Goal: Task Accomplishment & Management: Complete application form

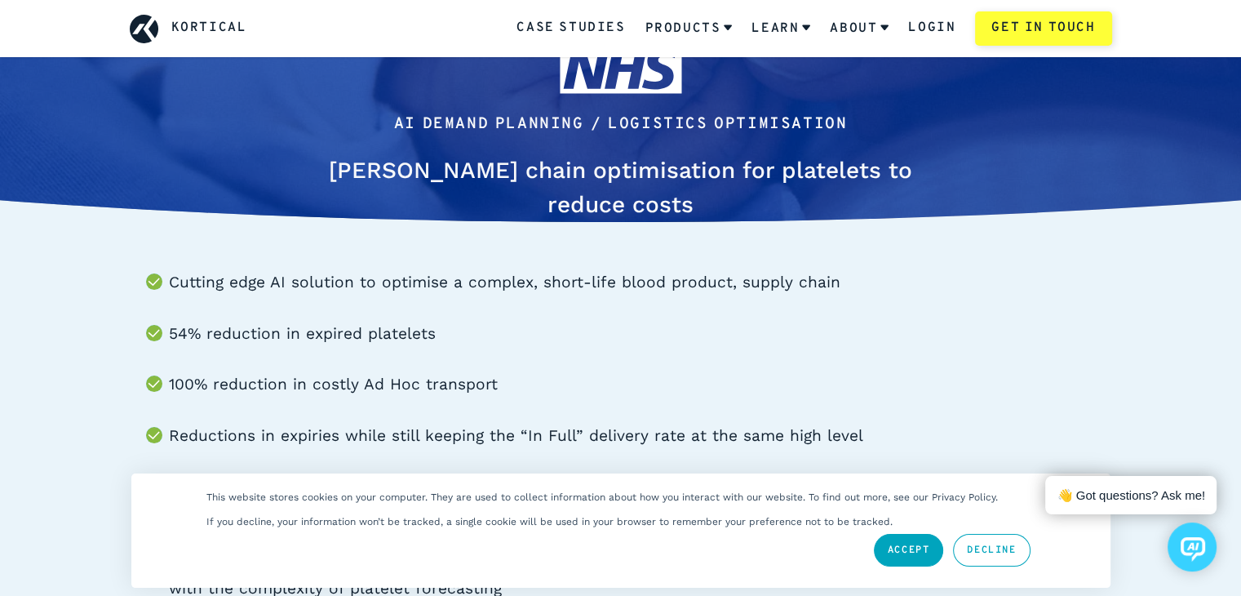
scroll to position [131, 0]
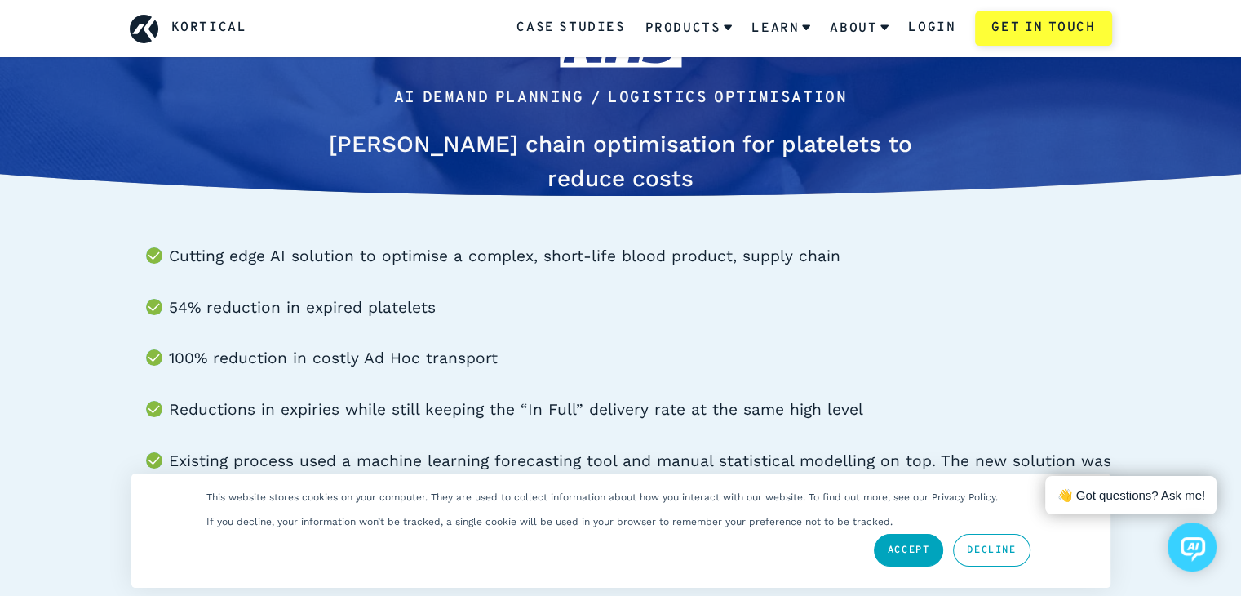
click at [884, 548] on link "Accept" at bounding box center [909, 550] width 70 height 33
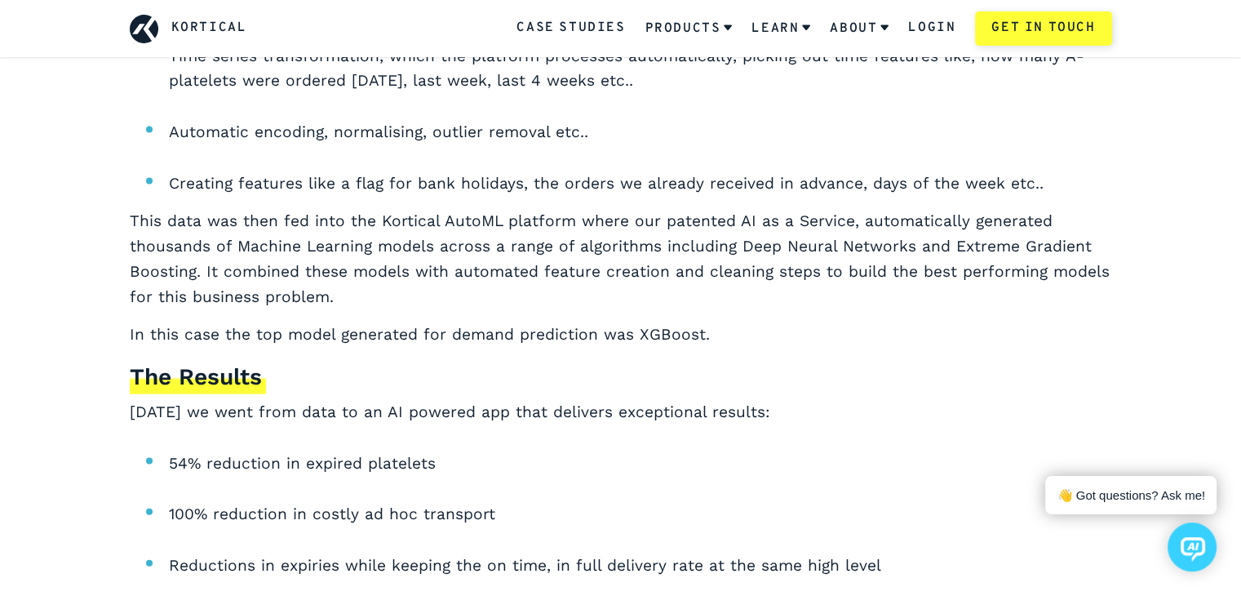
scroll to position [3396, 0]
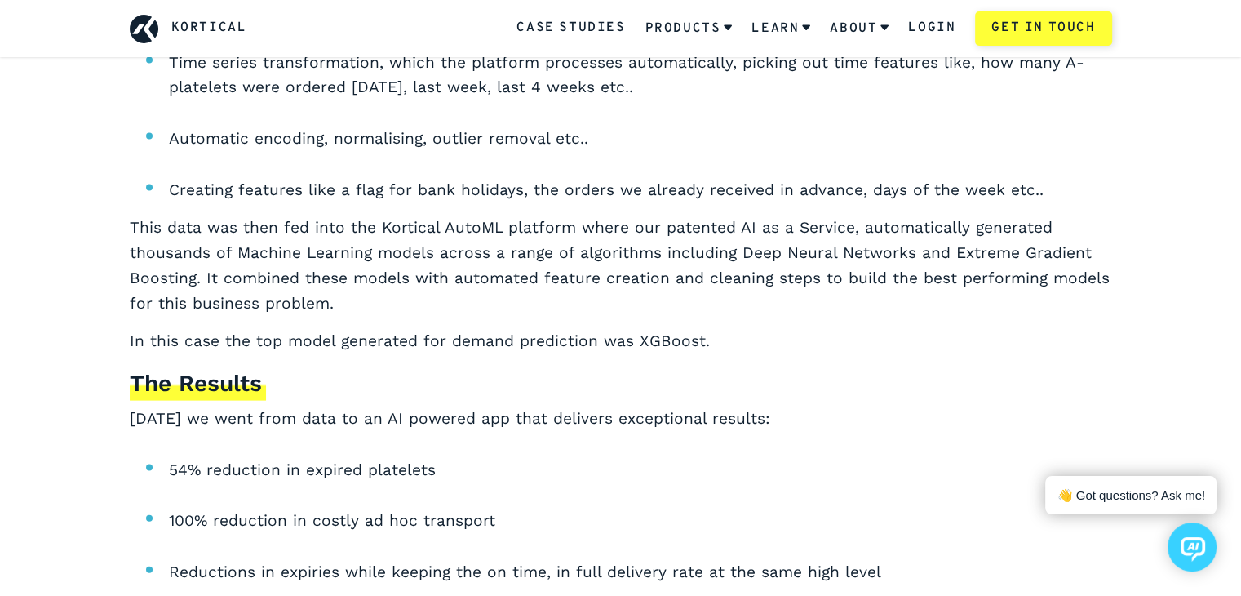
click at [212, 33] on link "Kortical" at bounding box center [209, 28] width 76 height 21
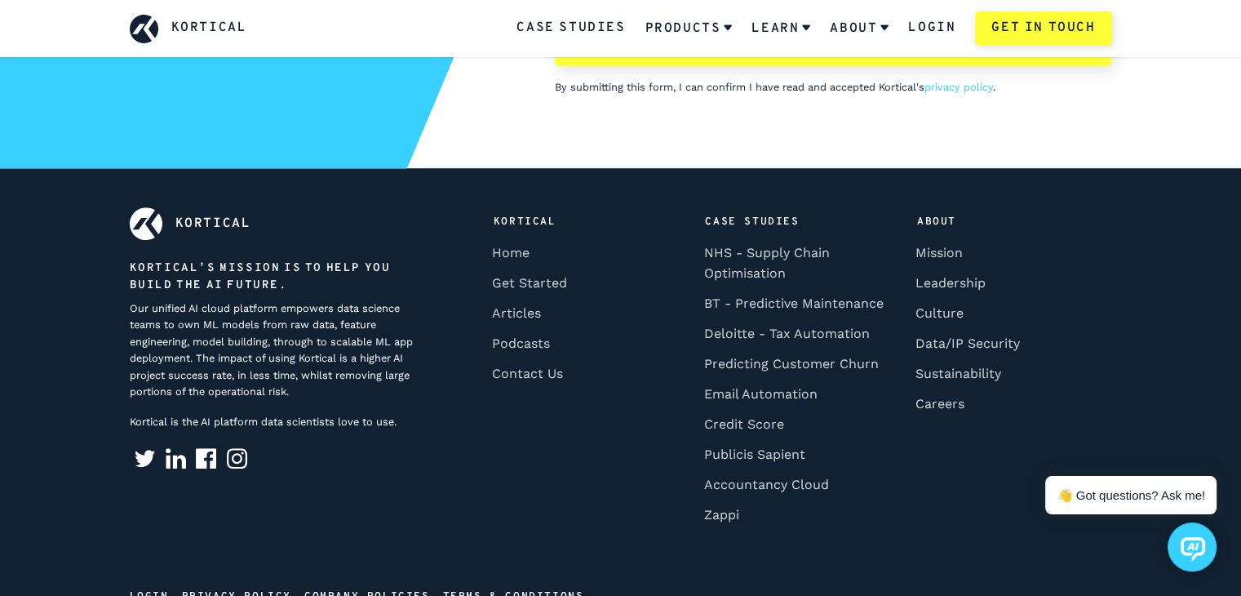
scroll to position [7297, 0]
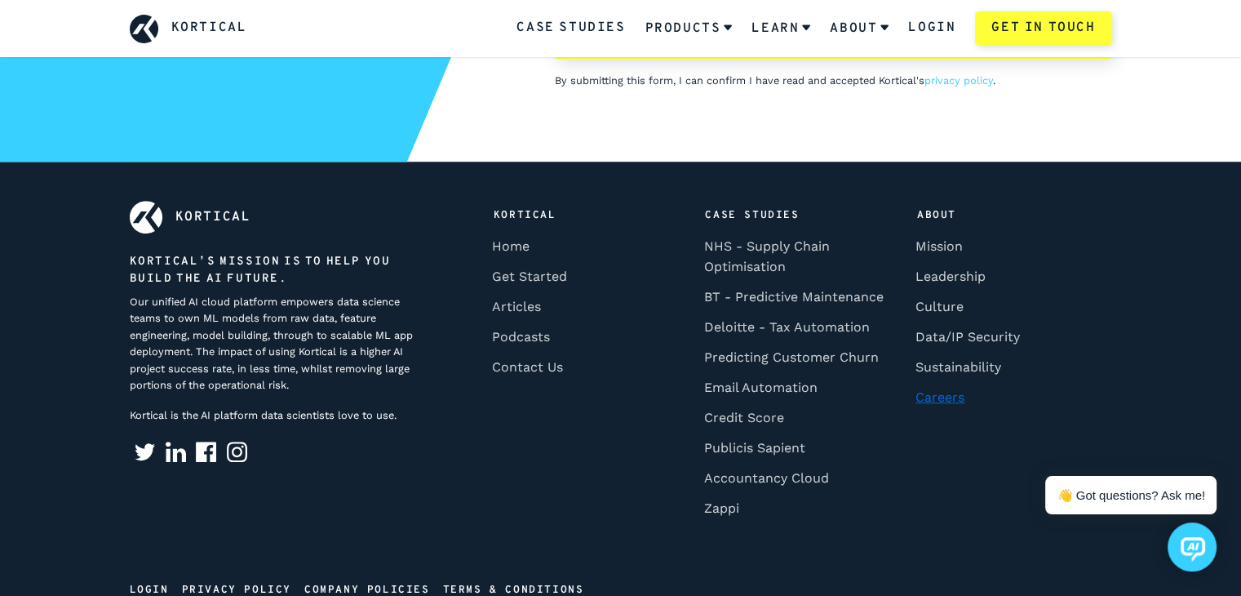
click at [935, 401] on link "Careers" at bounding box center [940, 396] width 60 height 30
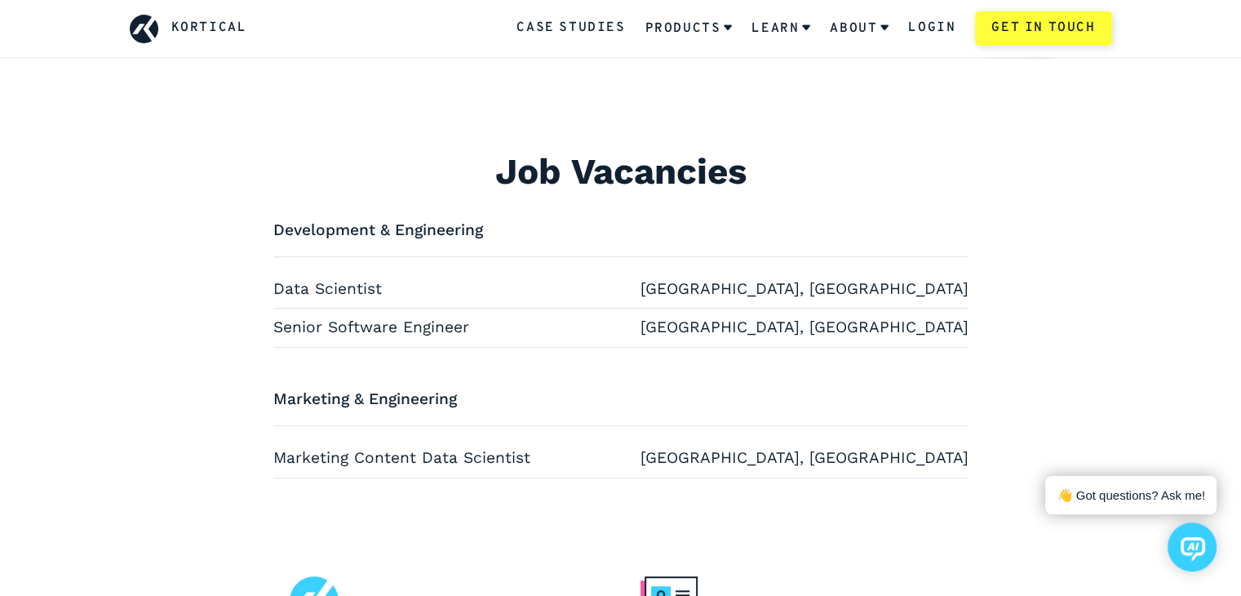
scroll to position [574, 0]
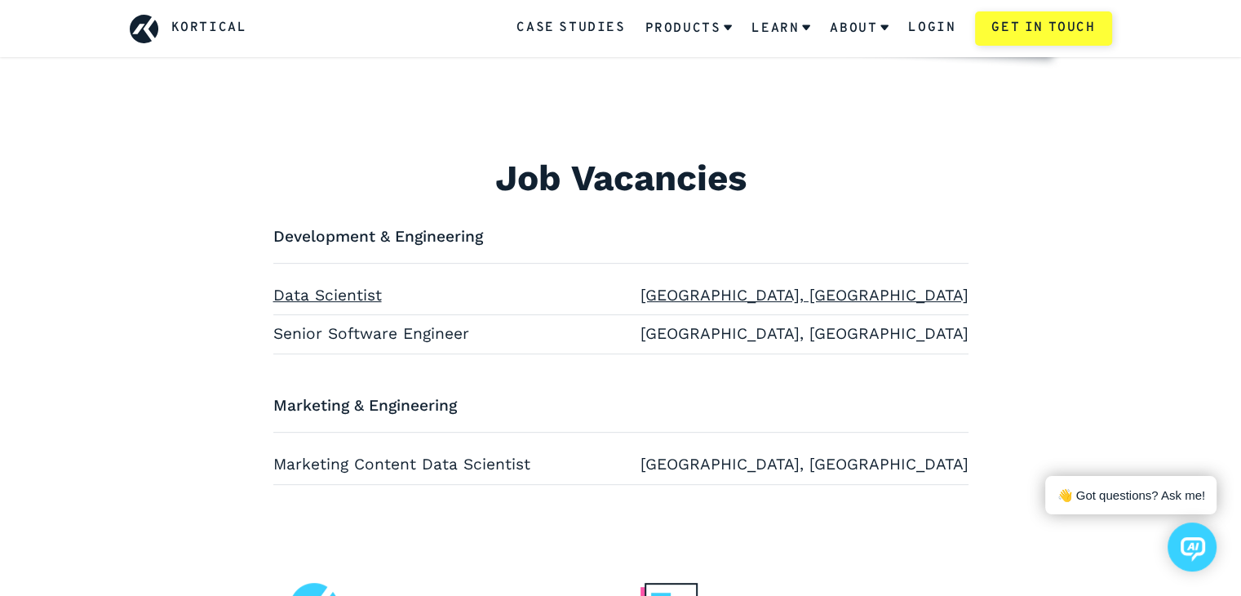
click at [346, 283] on link "Data Scientist [GEOGRAPHIC_DATA], [GEOGRAPHIC_DATA]" at bounding box center [620, 295] width 695 height 25
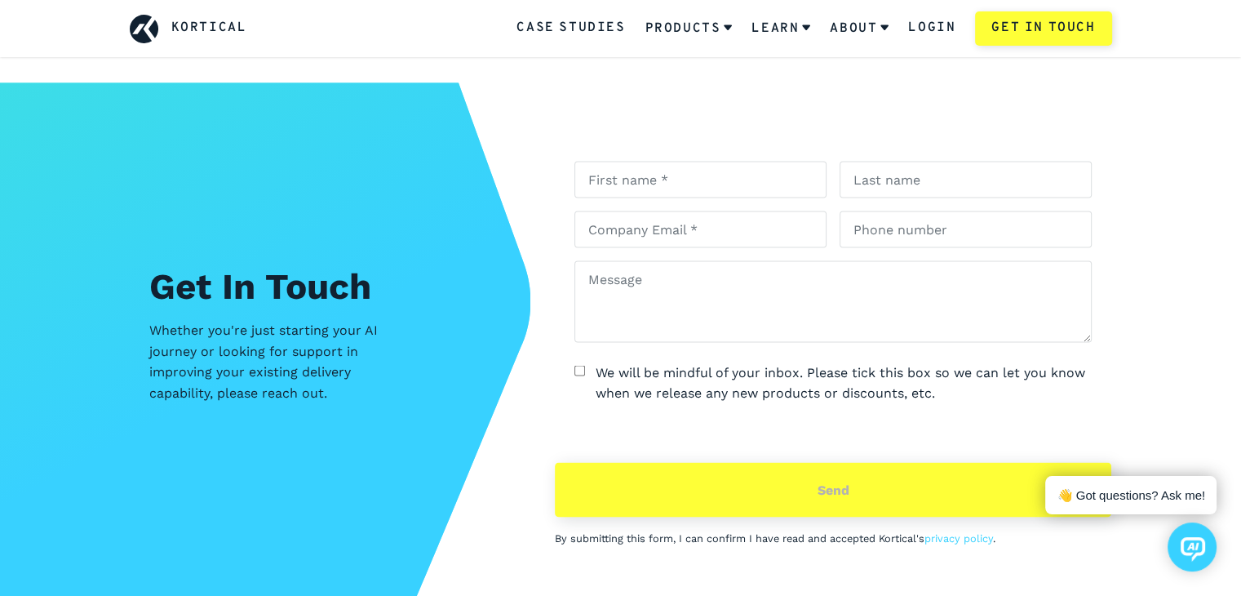
scroll to position [3042, 0]
